Goal: Task Accomplishment & Management: Complete application form

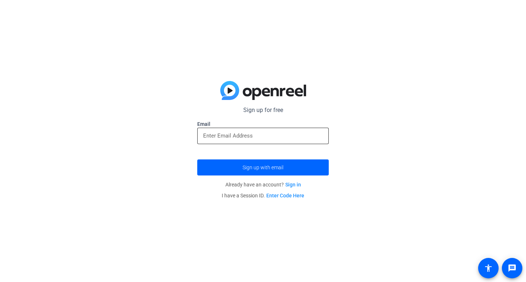
click at [248, 136] on input "email" at bounding box center [263, 136] width 120 height 9
type input "[EMAIL_ADDRESS][DOMAIN_NAME]"
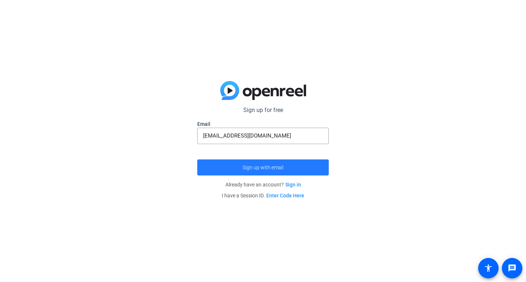
click at [289, 167] on span "submit" at bounding box center [263, 168] width 132 height 18
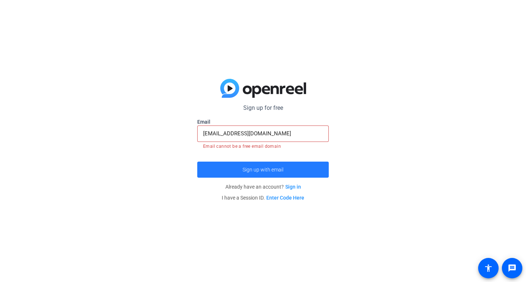
click at [281, 170] on span "Sign up with email" at bounding box center [263, 170] width 41 height 0
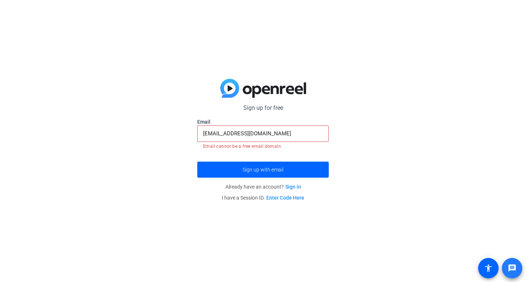
click at [516, 268] on mat-icon "message" at bounding box center [512, 268] width 9 height 9
